Goal: Task Accomplishment & Management: Use online tool/utility

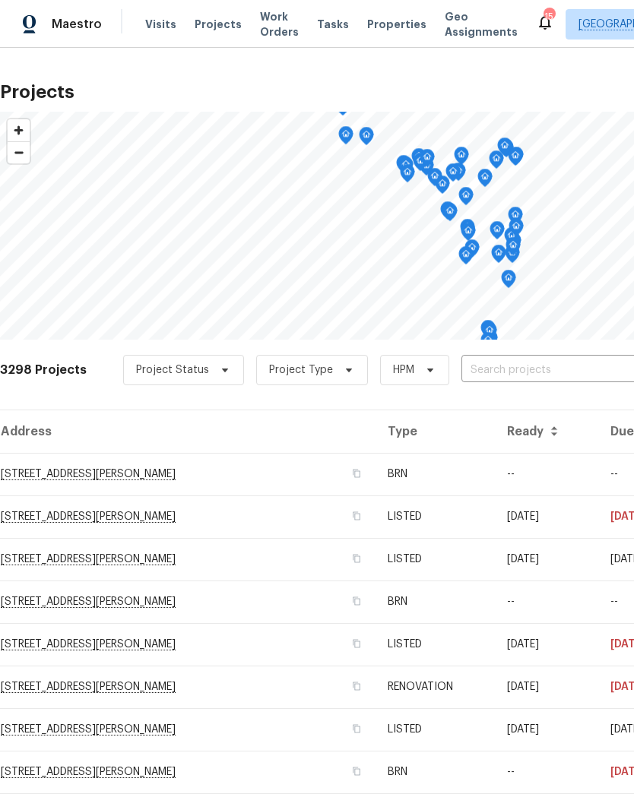
click at [538, 377] on input "text" at bounding box center [548, 371] width 174 height 24
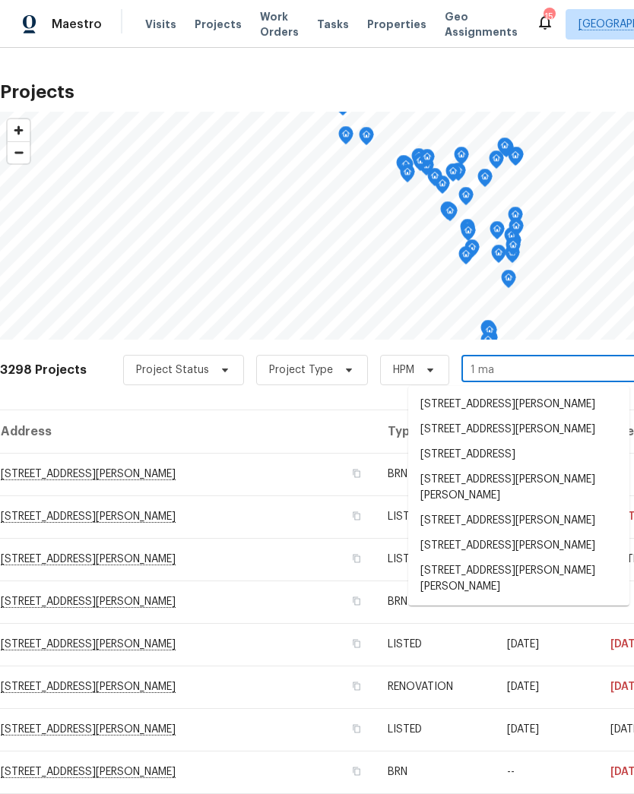
type input "[DATE]"
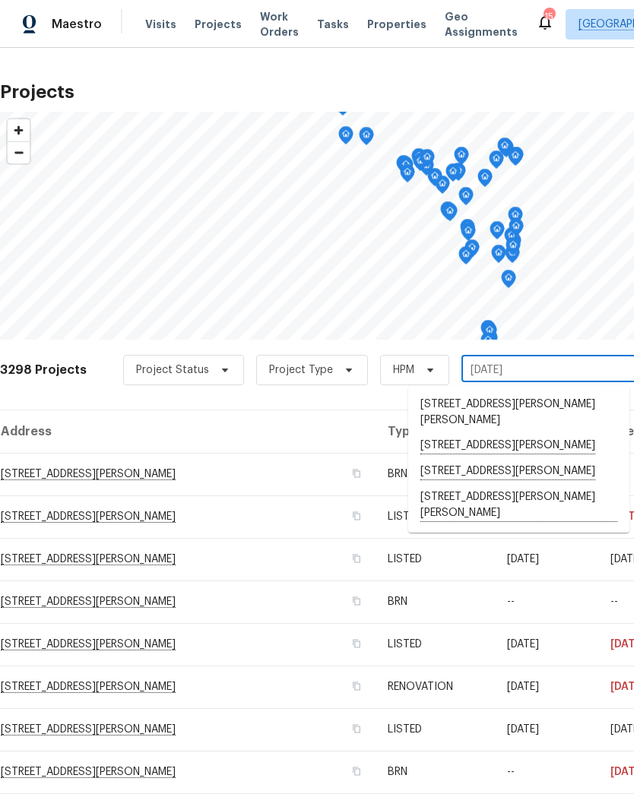
click at [486, 485] on li "[STREET_ADDRESS][PERSON_NAME][PERSON_NAME]" at bounding box center [518, 506] width 221 height 42
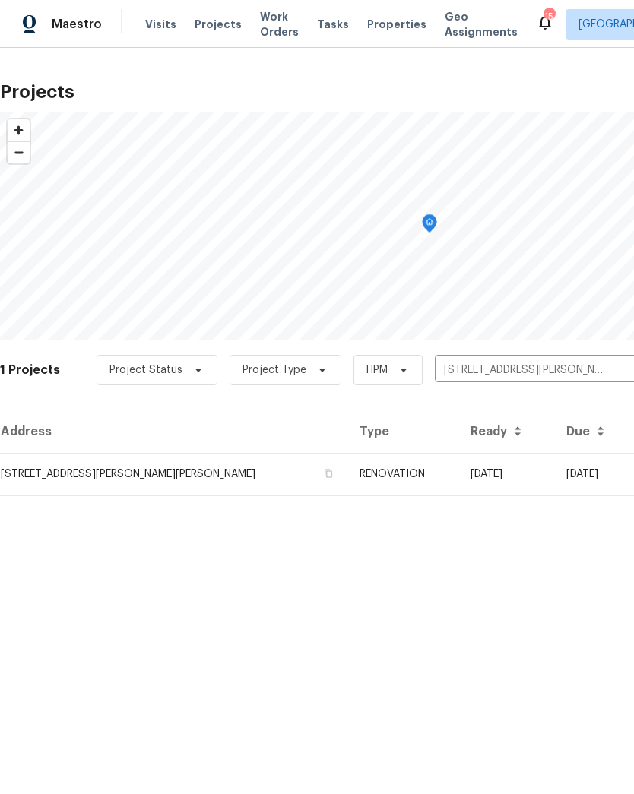
click at [41, 470] on td "[STREET_ADDRESS][PERSON_NAME][PERSON_NAME]" at bounding box center [173, 474] width 347 height 43
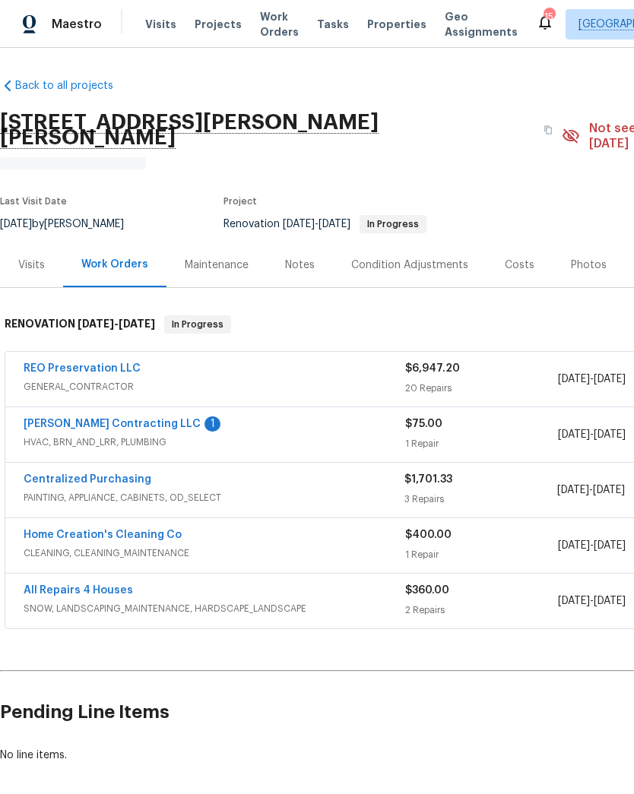
click at [52, 419] on link "[PERSON_NAME] Contracting LLC" at bounding box center [112, 424] width 177 height 11
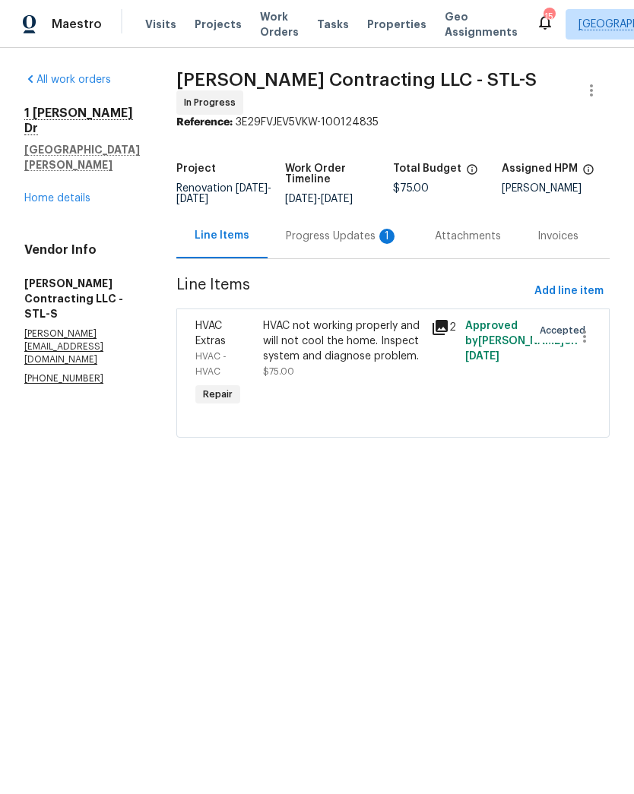
click at [359, 338] on div "HVAC not working properly and will not cool the home. Inspect system and diagno…" at bounding box center [343, 341] width 160 height 46
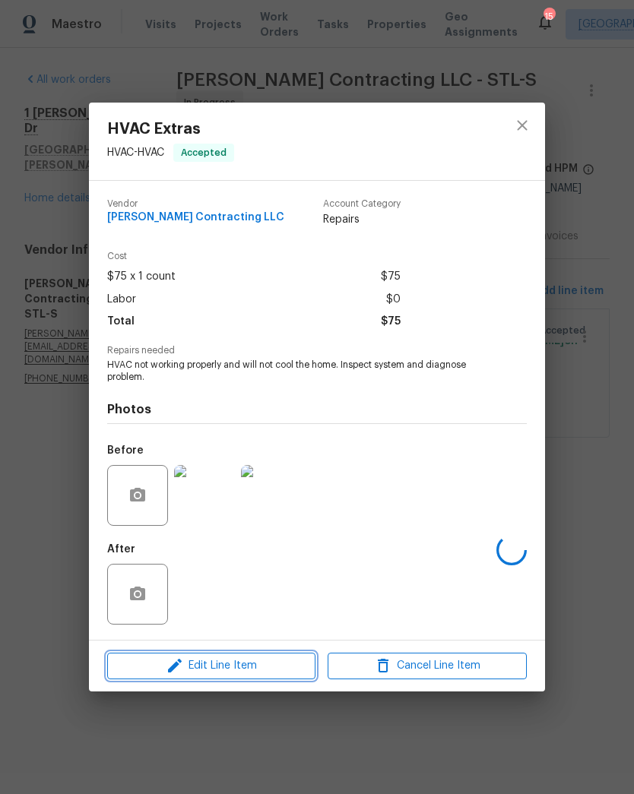
click at [267, 661] on span "Edit Line Item" at bounding box center [211, 665] width 199 height 19
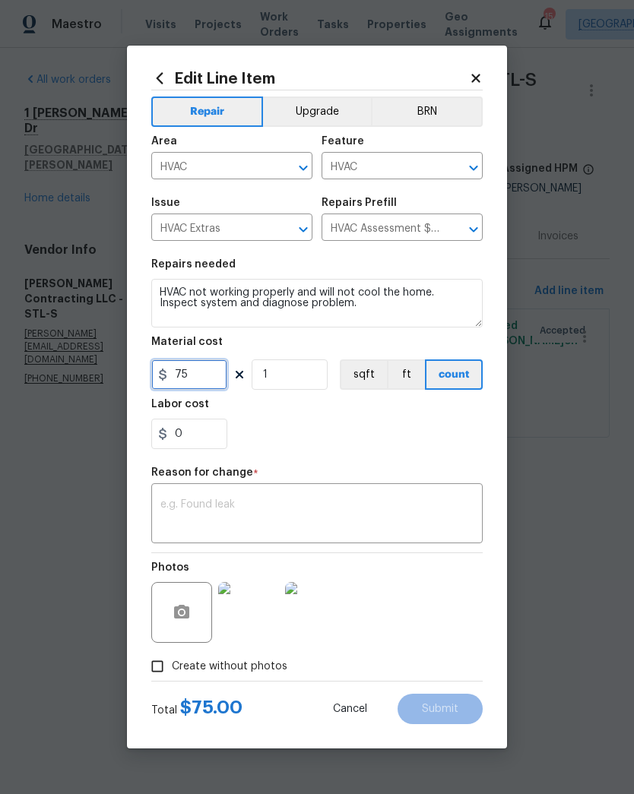
click at [210, 371] on input "75" at bounding box center [189, 374] width 76 height 30
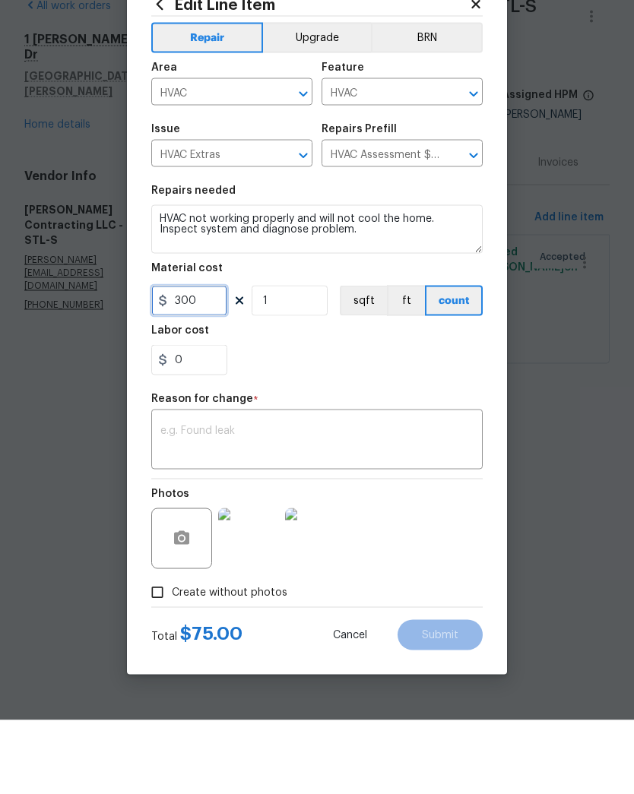
type input "300"
click at [360, 499] on textarea at bounding box center [316, 515] width 313 height 32
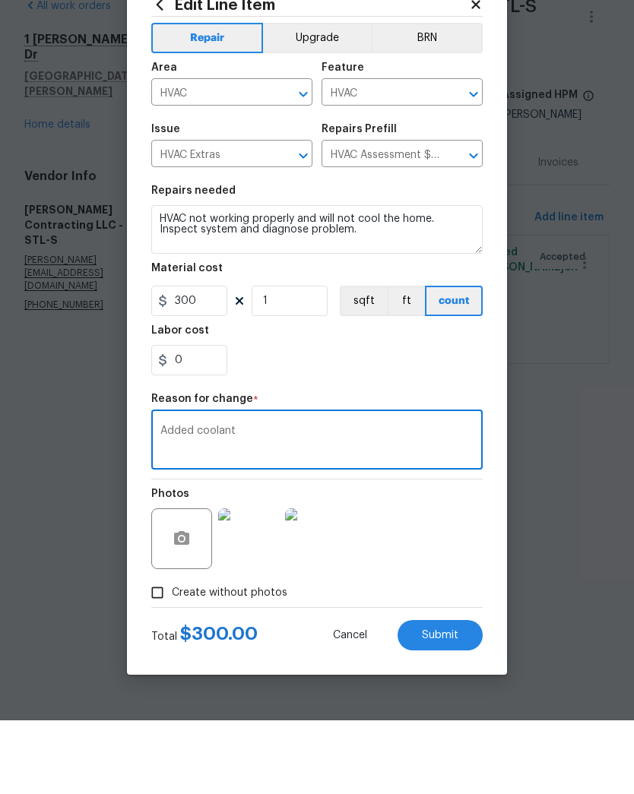
type textarea "Added coolant"
click at [482, 378] on section "Repairs needed HVAC not working properly and will not cool the home. Inspect sy…" at bounding box center [316, 354] width 331 height 208
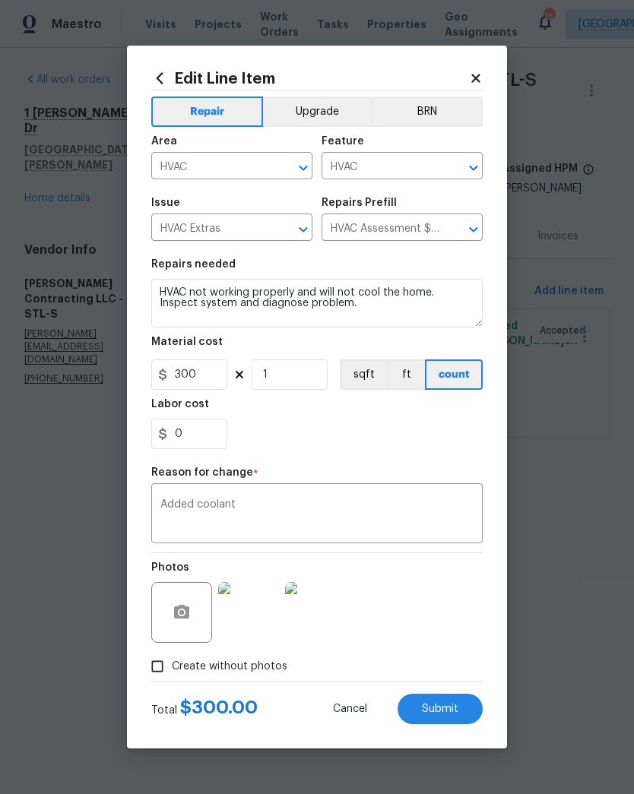
click at [440, 713] on span "Submit" at bounding box center [440, 709] width 36 height 11
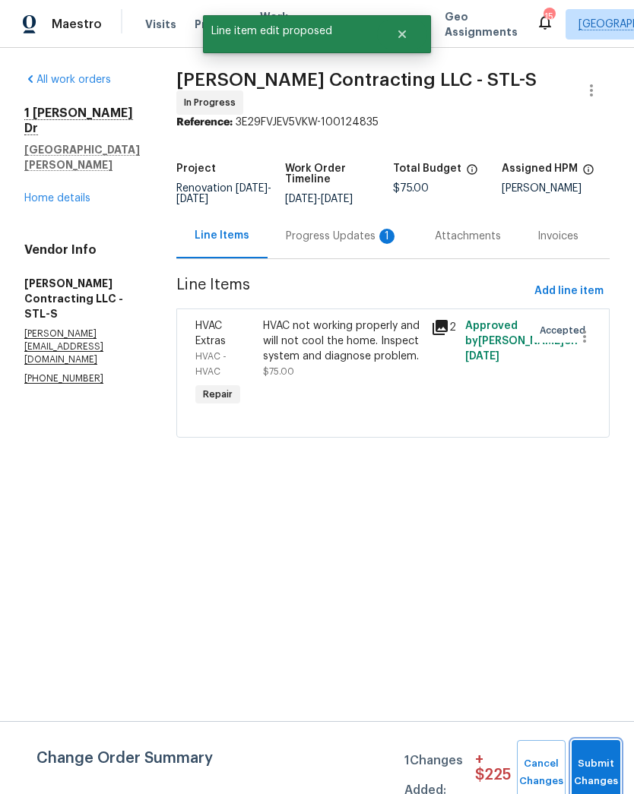
click at [594, 763] on button "Submit Changes" at bounding box center [595, 772] width 49 height 65
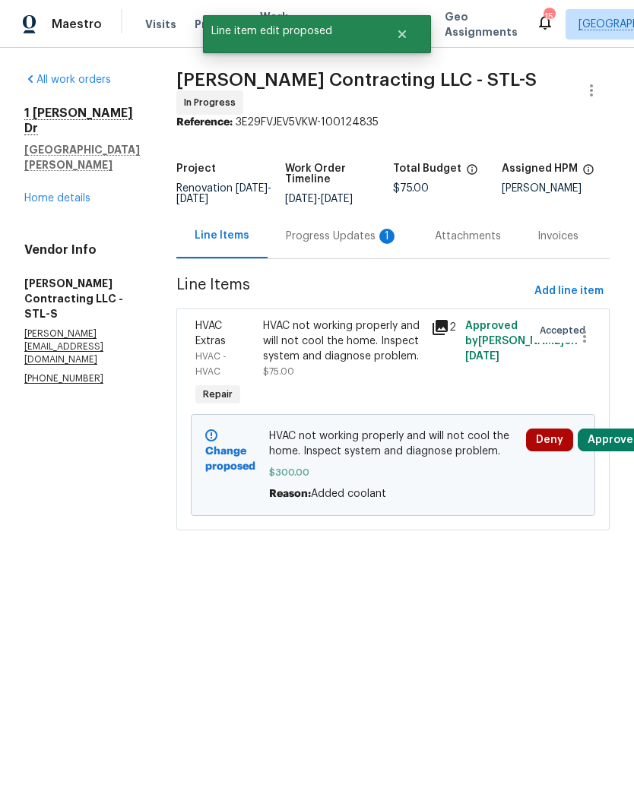
click at [606, 429] on button "Approve" at bounding box center [609, 440] width 65 height 23
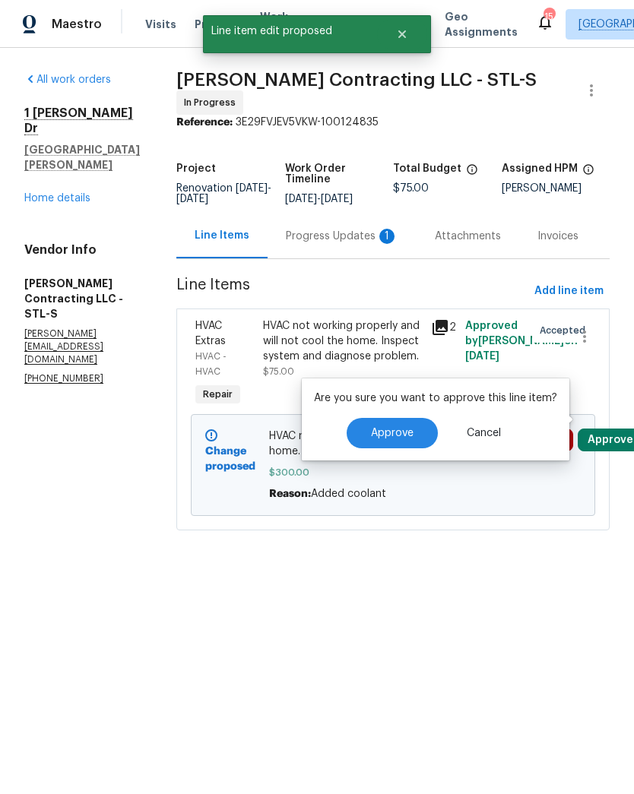
click at [491, 435] on span "Cancel" at bounding box center [484, 433] width 34 height 11
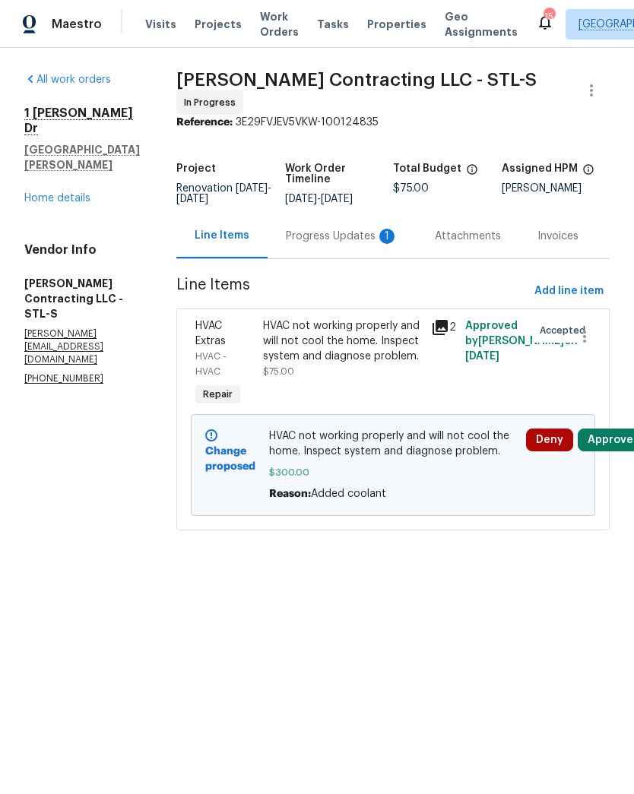
click at [59, 193] on link "Home details" at bounding box center [57, 198] width 66 height 11
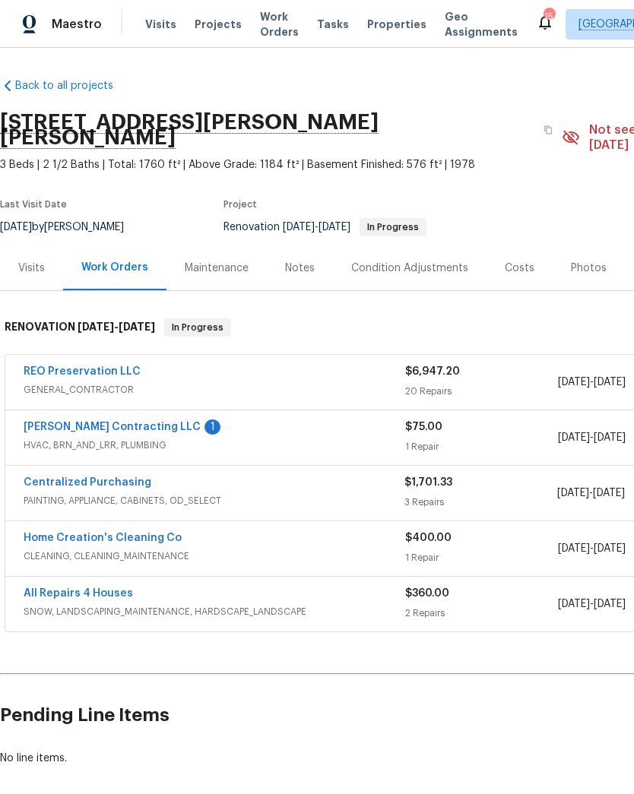
click at [309, 245] on div "Notes" at bounding box center [300, 267] width 66 height 45
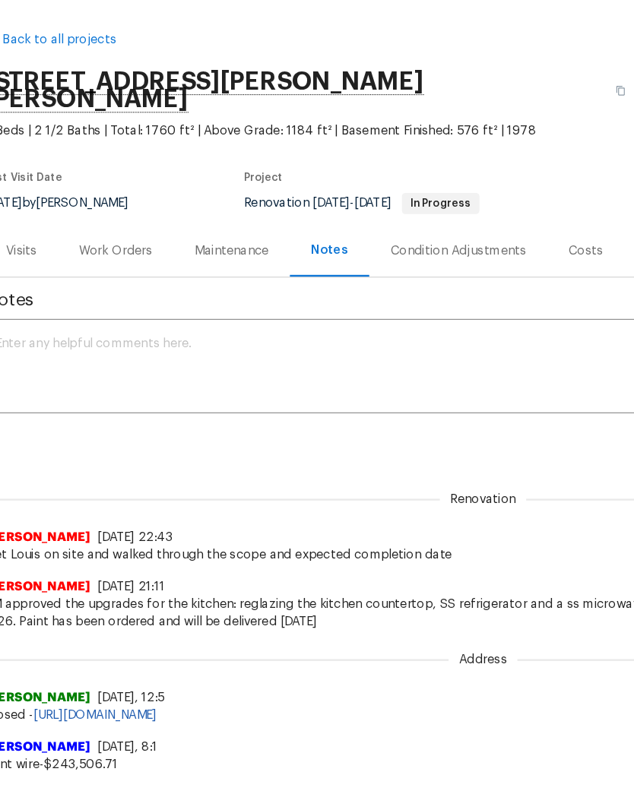
click at [37, 343] on textarea at bounding box center [429, 369] width 840 height 53
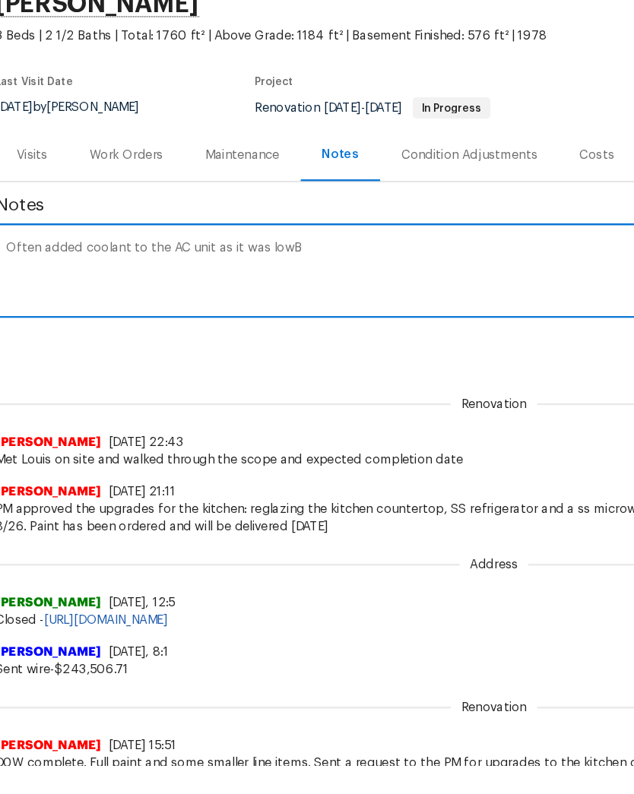
scroll to position [24, 0]
click at [110, 318] on textarea "Often added coolant to the AC unit as it was low" at bounding box center [429, 344] width 840 height 53
click at [340, 318] on textarea "Often added .65 lbs of refrigerant to the AC unit as it was low" at bounding box center [429, 344] width 840 height 53
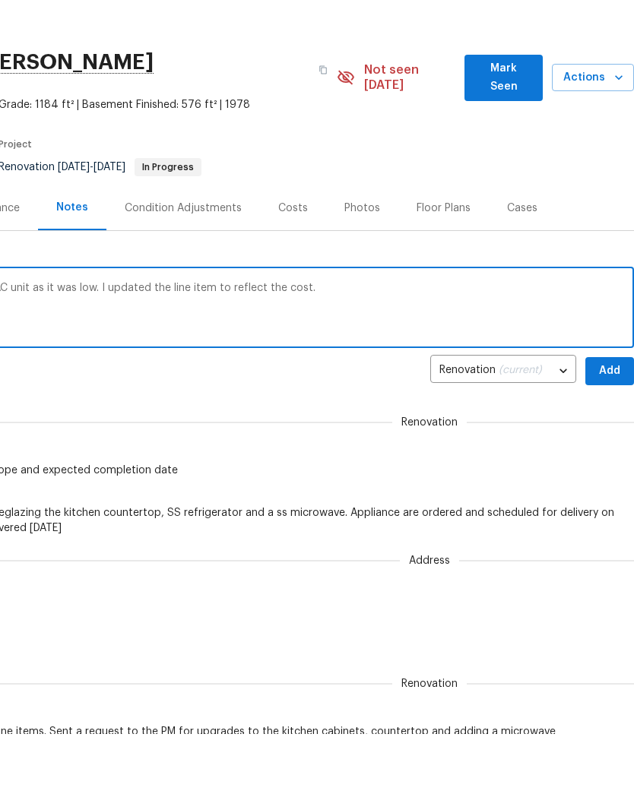
scroll to position [0, 225]
type textarea "Often added .65 lbs of refrigerant to the AC unit as it was low. I updated the …"
click at [600, 422] on span "Add" at bounding box center [609, 431] width 24 height 19
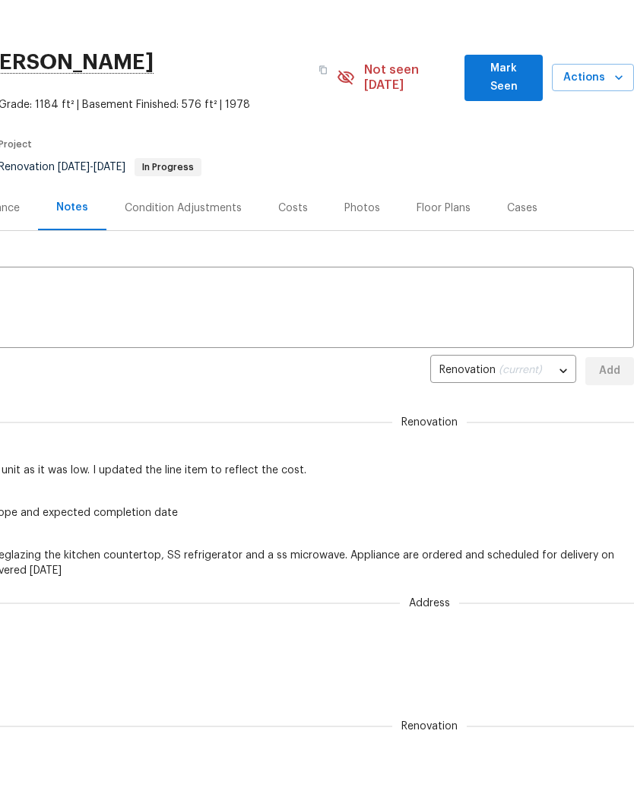
scroll to position [0, 0]
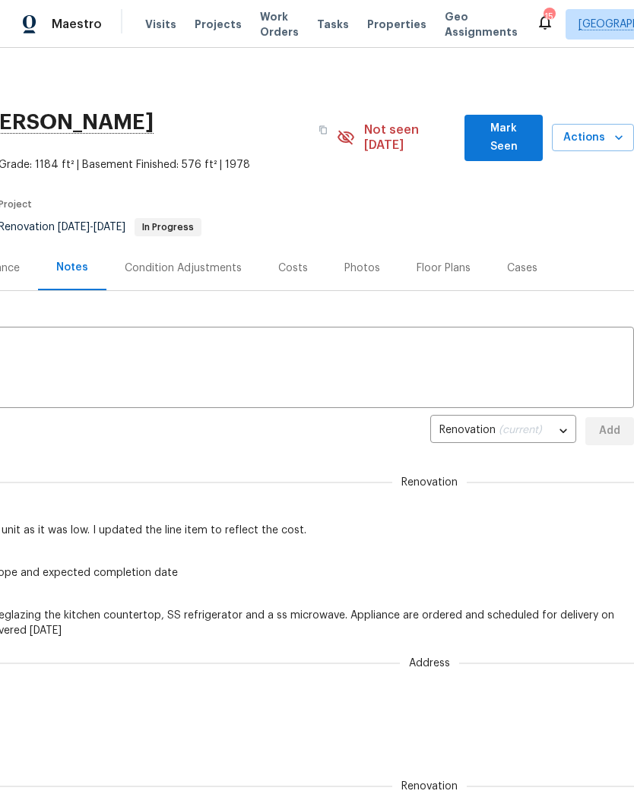
click at [226, 17] on span "Projects" at bounding box center [218, 24] width 47 height 15
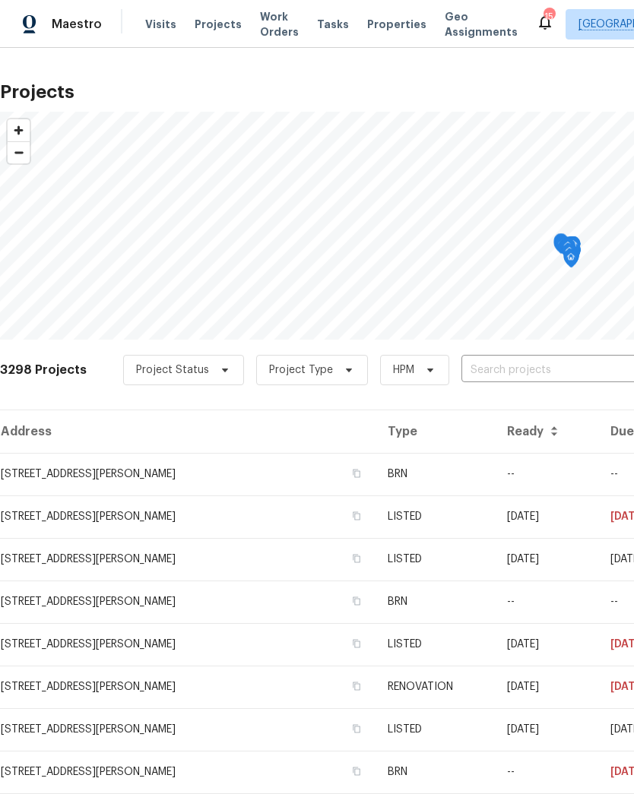
click at [555, 372] on input "text" at bounding box center [548, 371] width 174 height 24
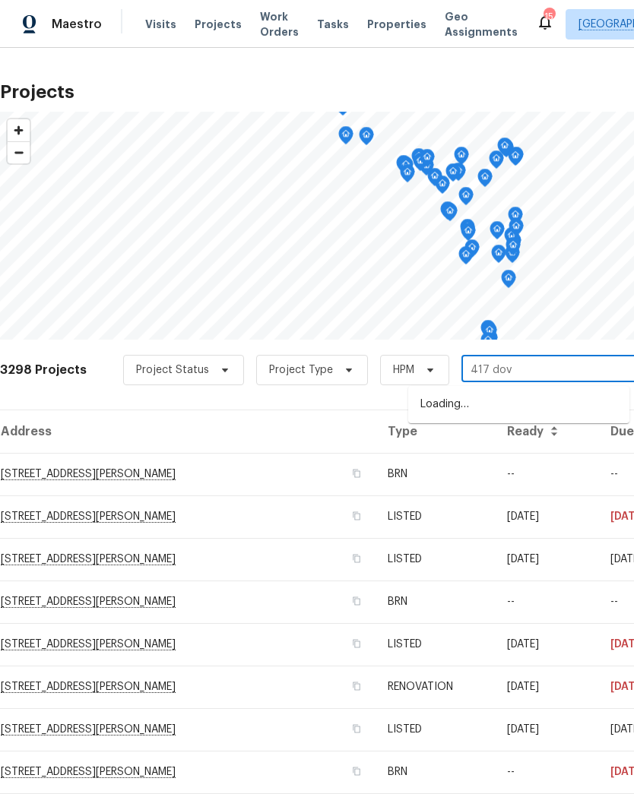
type input "417 dove"
click at [500, 402] on li "[STREET_ADDRESS][PERSON_NAME]" at bounding box center [518, 404] width 221 height 25
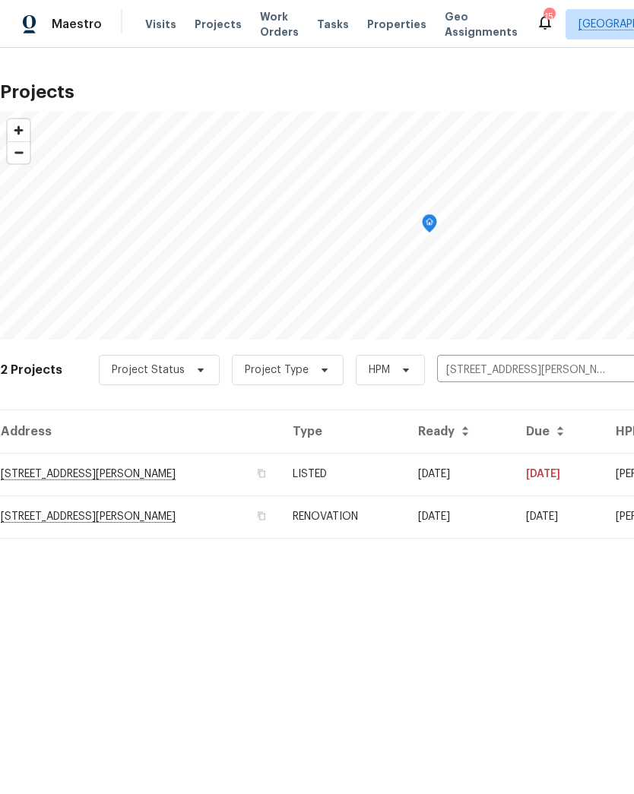
click at [41, 476] on td "[STREET_ADDRESS][PERSON_NAME]" at bounding box center [140, 474] width 280 height 43
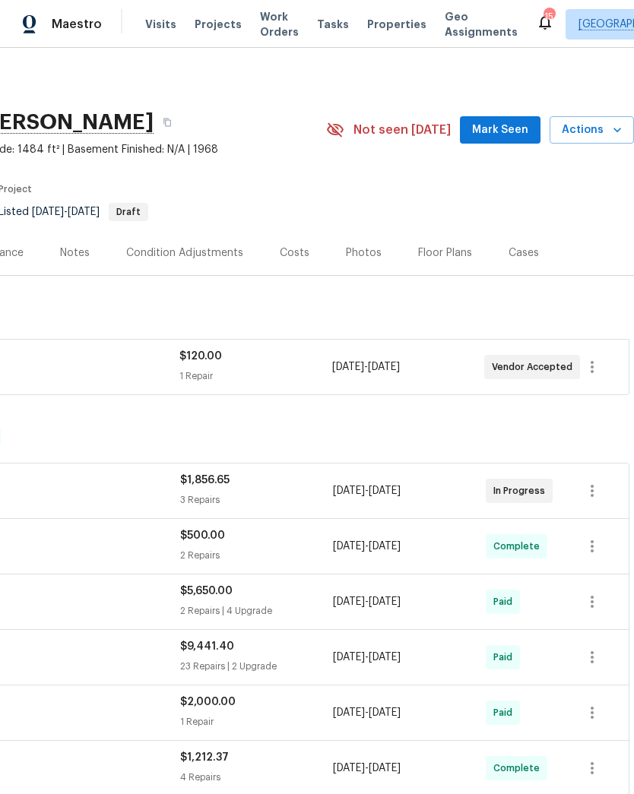
scroll to position [0, 225]
click at [618, 128] on icon "button" at bounding box center [616, 129] width 15 height 15
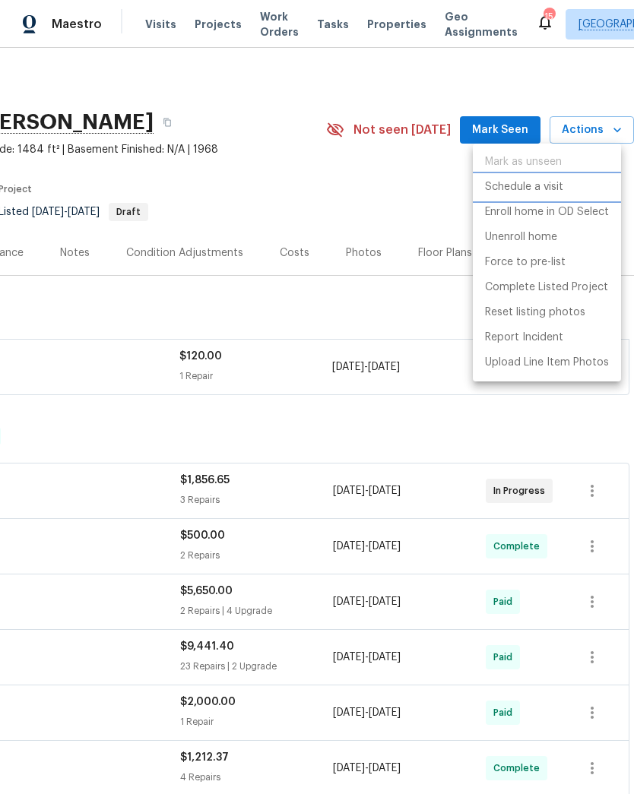
click at [562, 189] on p "Schedule a visit" at bounding box center [524, 187] width 78 height 16
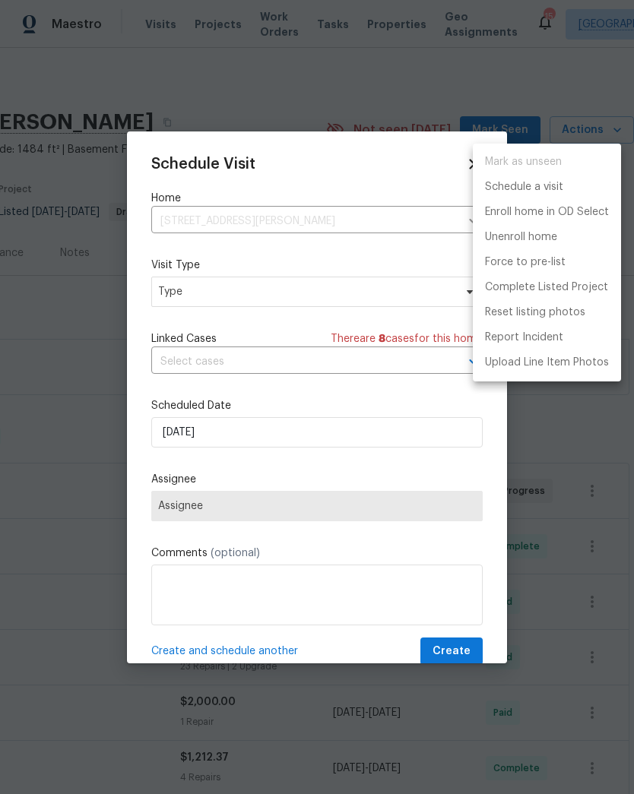
click at [218, 295] on div at bounding box center [317, 397] width 634 height 794
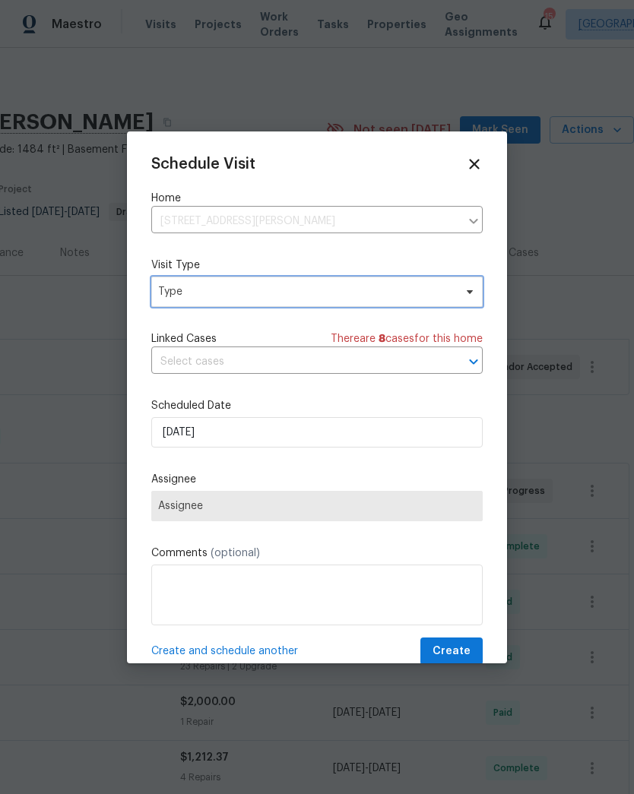
click at [209, 295] on span "Type" at bounding box center [306, 291] width 296 height 15
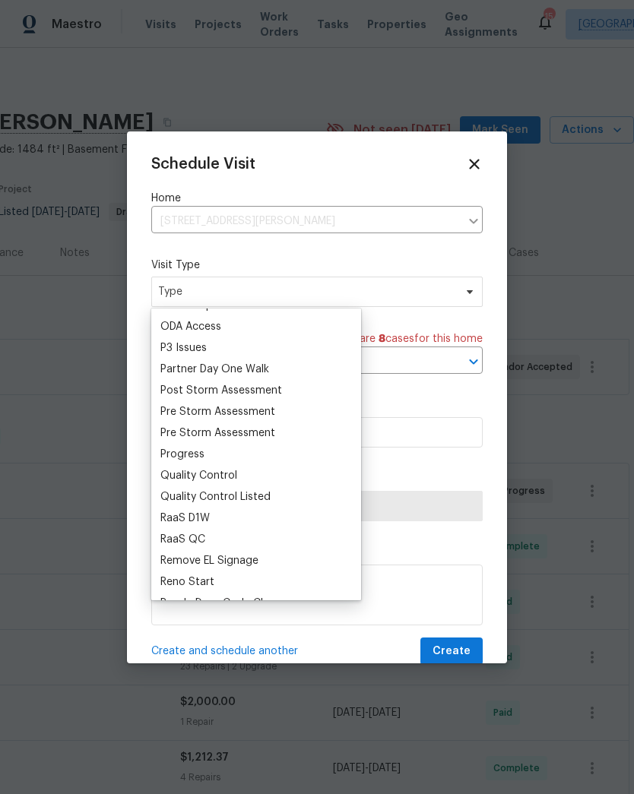
scroll to position [897, 0]
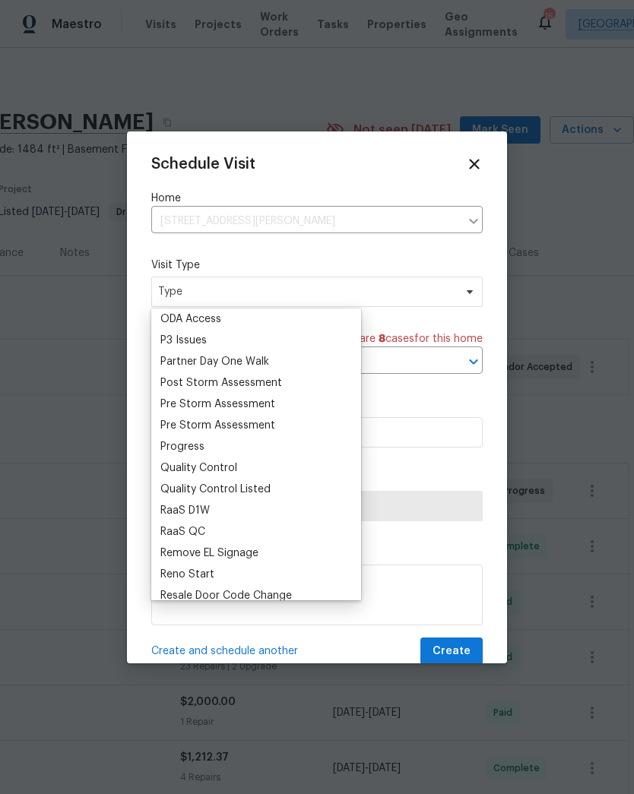
click at [202, 442] on div "Progress" at bounding box center [182, 446] width 44 height 15
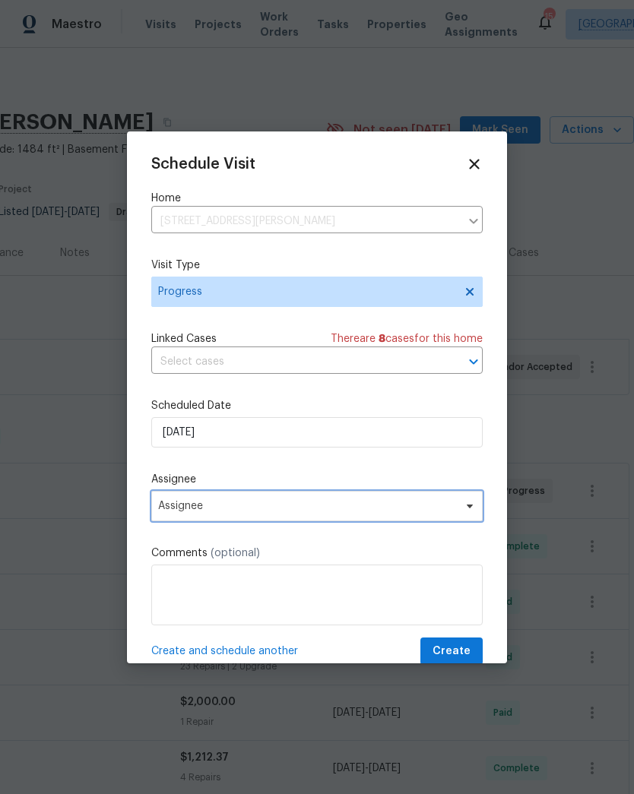
click at [223, 510] on span "Assignee" at bounding box center [307, 506] width 298 height 12
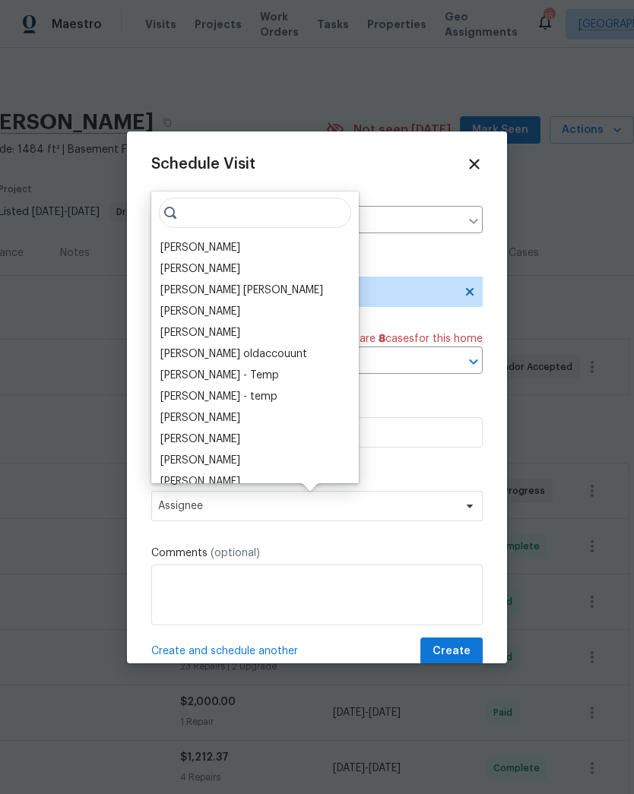
click at [207, 240] on div "[PERSON_NAME]" at bounding box center [200, 247] width 80 height 15
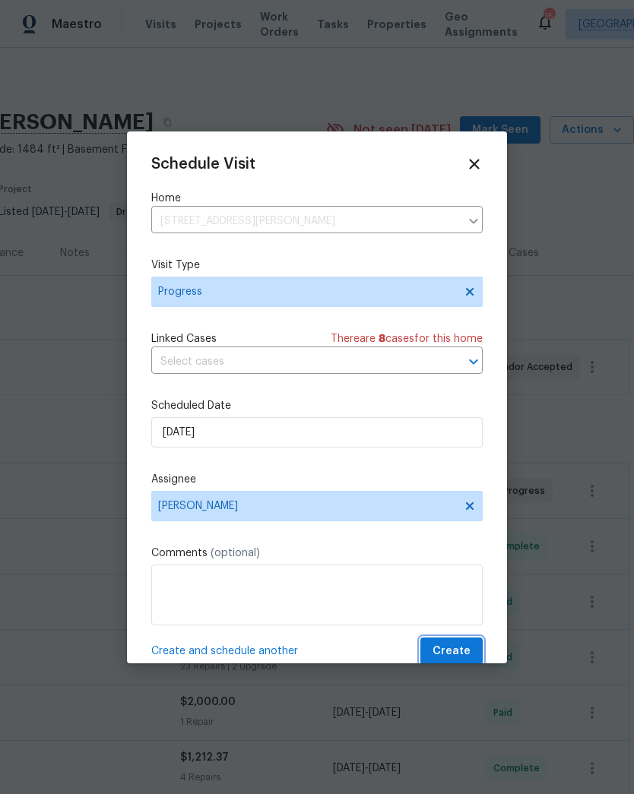
click at [467, 653] on span "Create" at bounding box center [451, 651] width 38 height 19
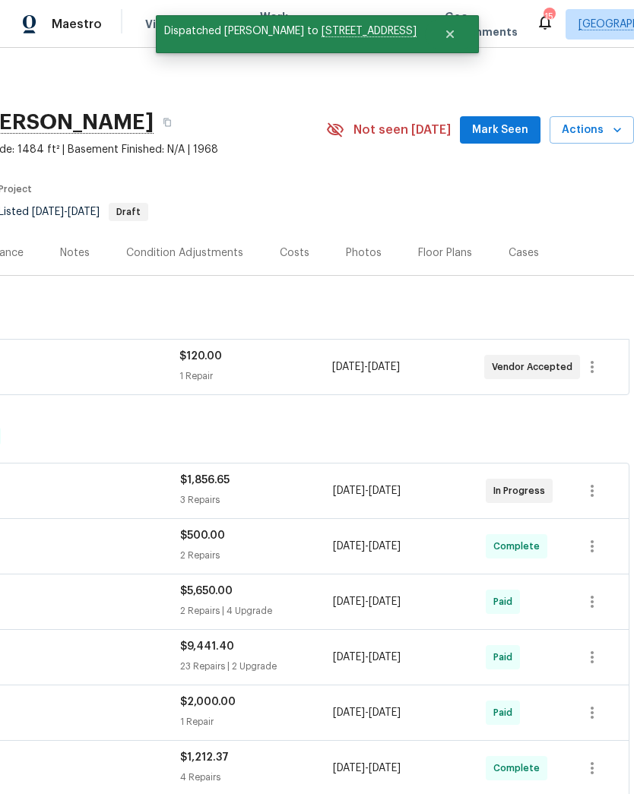
scroll to position [0, 0]
